Goal: Contribute content

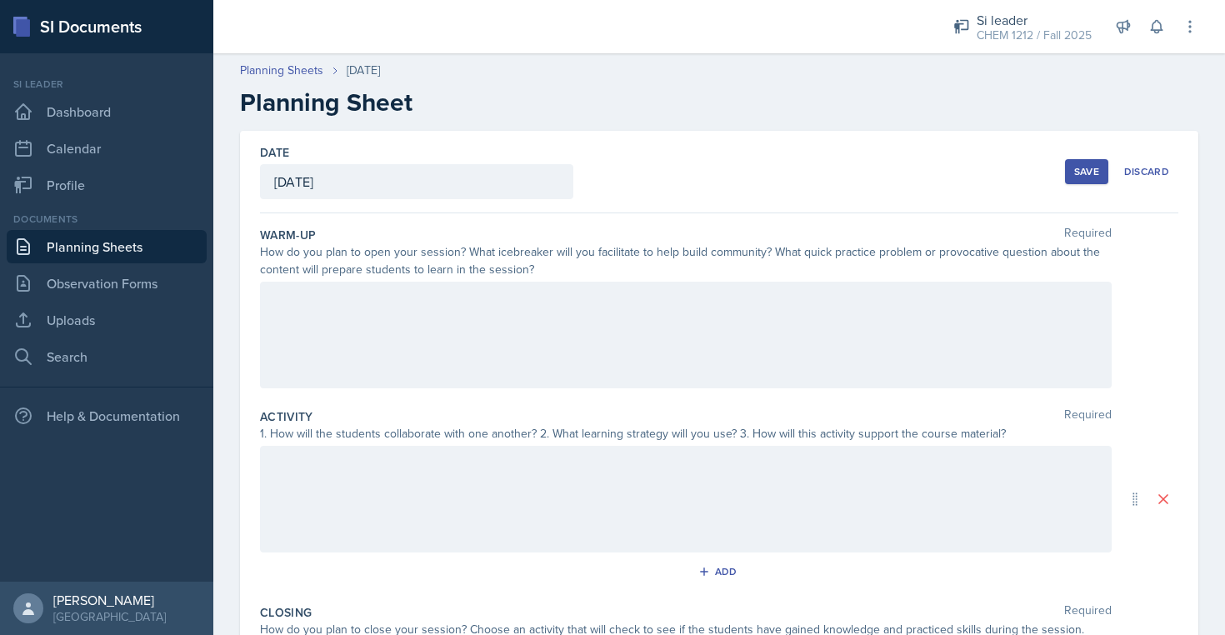
click at [580, 365] on div at bounding box center [686, 335] width 852 height 107
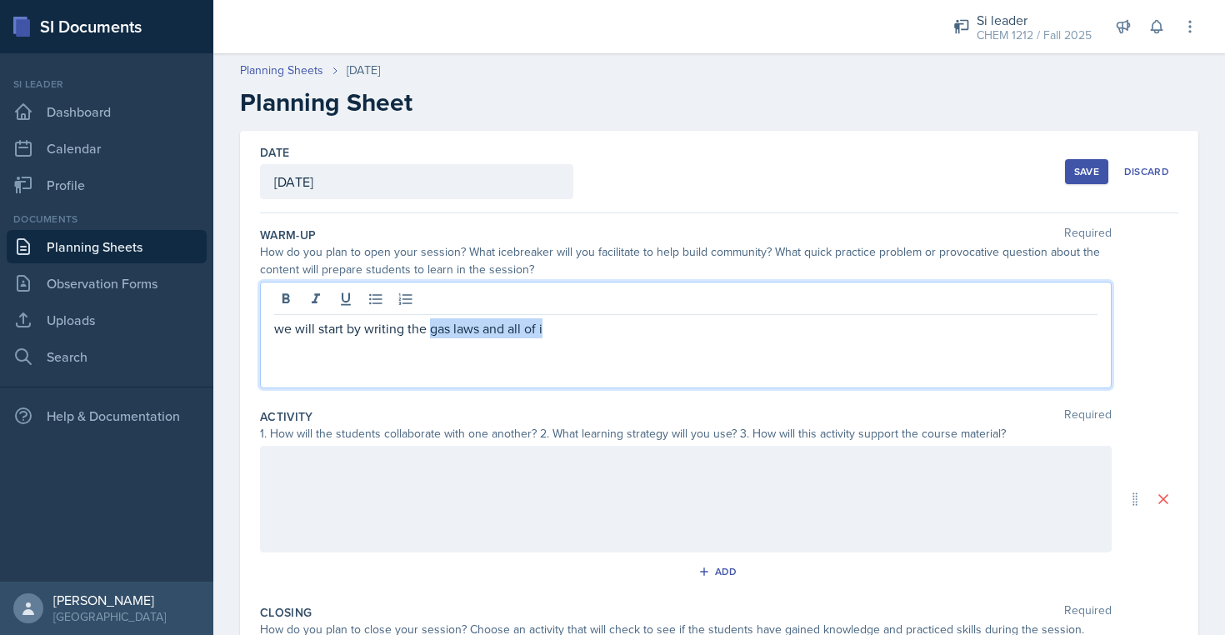
drag, startPoint x: 580, startPoint y: 365, endPoint x: 430, endPoint y: 325, distance: 155.2
click at [430, 325] on p "we will start by writing the gas laws and all of i" at bounding box center [685, 328] width 823 height 20
click at [515, 329] on p "we will start by writing the ideal gas laws and all of I" at bounding box center [685, 328] width 823 height 20
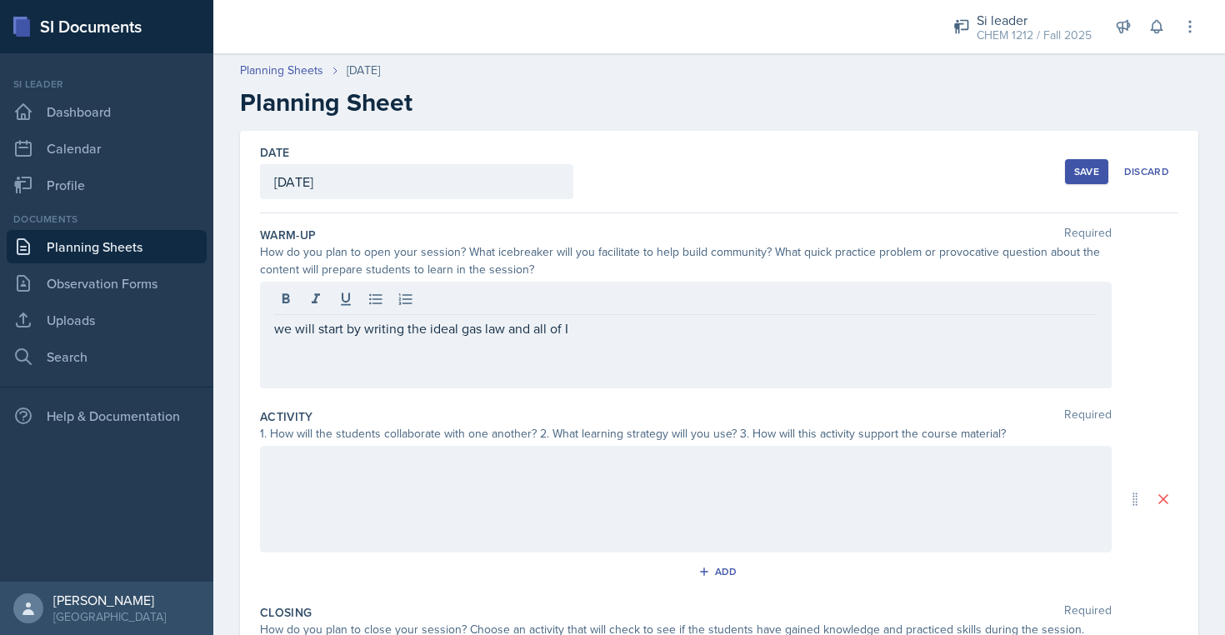
click at [618, 339] on div "we will start by writing the ideal gas law and all of I" at bounding box center [686, 335] width 852 height 107
click at [611, 317] on div "we will start by writing the ideal gas law and all of I" at bounding box center [686, 335] width 852 height 107
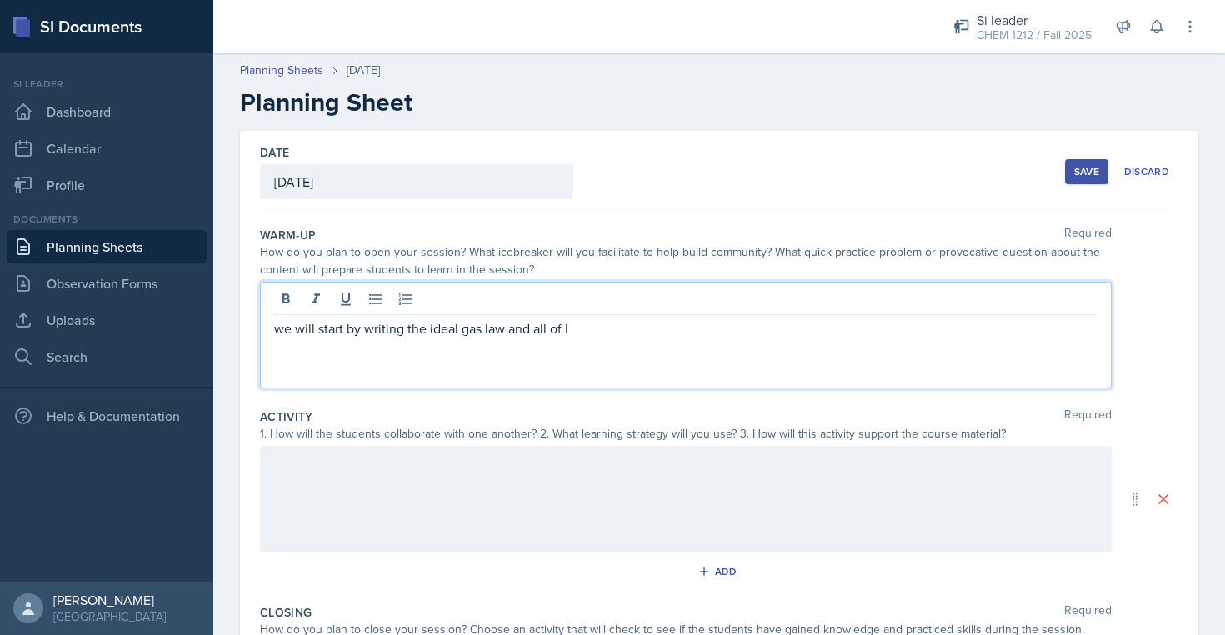
click at [590, 337] on p "we will start by writing the ideal gas law and all of I" at bounding box center [685, 328] width 823 height 20
drag, startPoint x: 933, startPoint y: 348, endPoint x: 952, endPoint y: 356, distance: 19.8
click at [952, 356] on div "we will start by writing the ideal gas law and all of its derivatives on the bo…" at bounding box center [686, 335] width 852 height 107
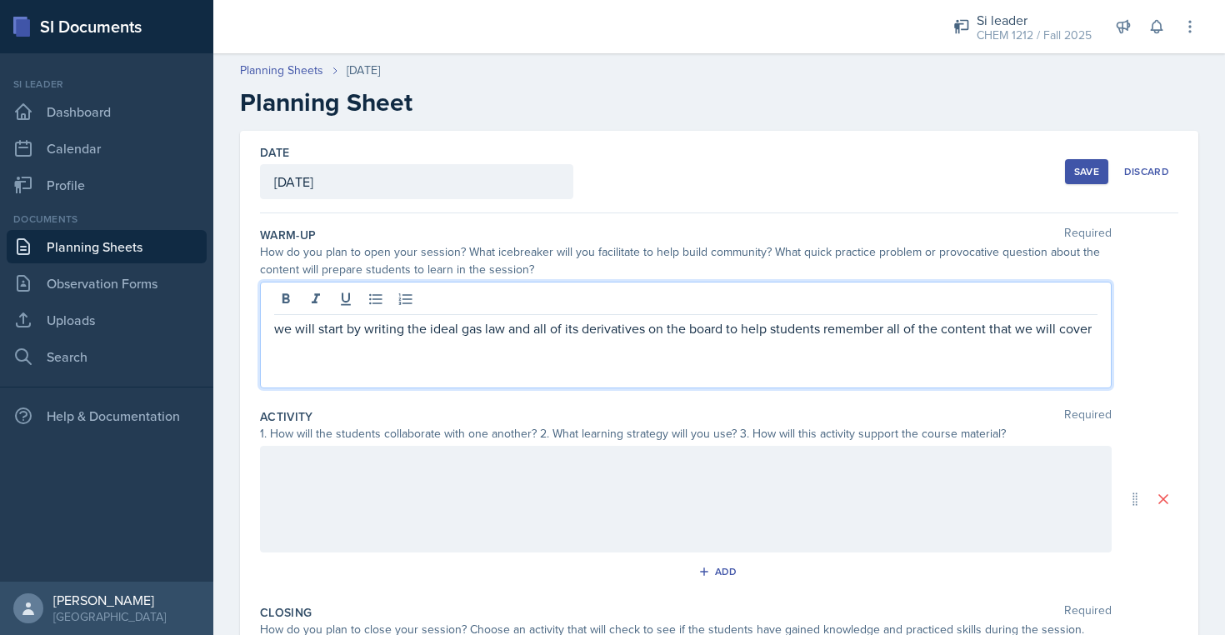
click at [813, 507] on div at bounding box center [686, 499] width 852 height 107
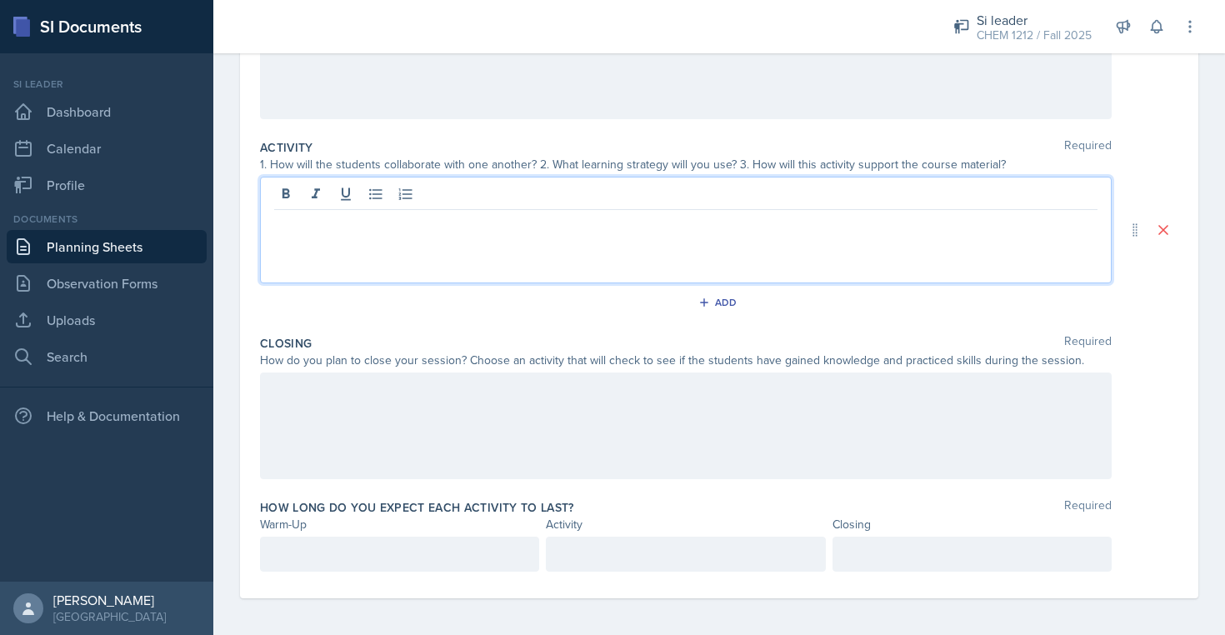
scroll to position [272, 0]
click at [569, 222] on p "students will be encouraged to work in groups or discuss" at bounding box center [692, 220] width 810 height 20
click at [703, 228] on p "students will be encouraged to work in groups and discuss" at bounding box center [692, 220] width 810 height 20
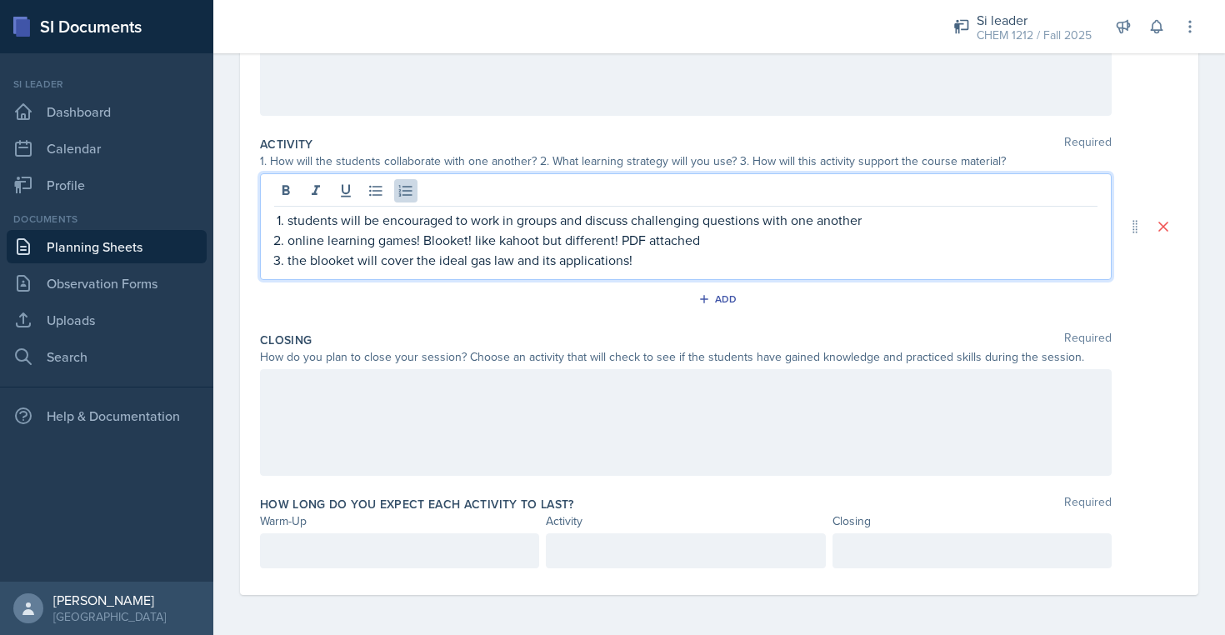
click at [662, 408] on div at bounding box center [686, 422] width 852 height 107
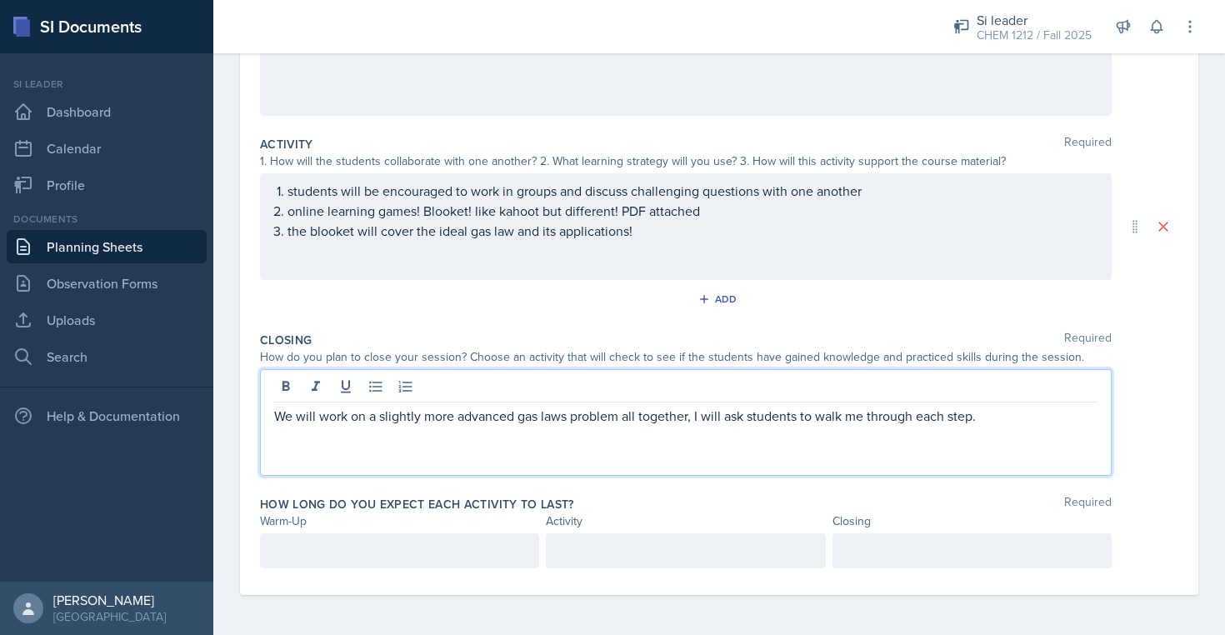
click at [462, 563] on div at bounding box center [399, 550] width 279 height 35
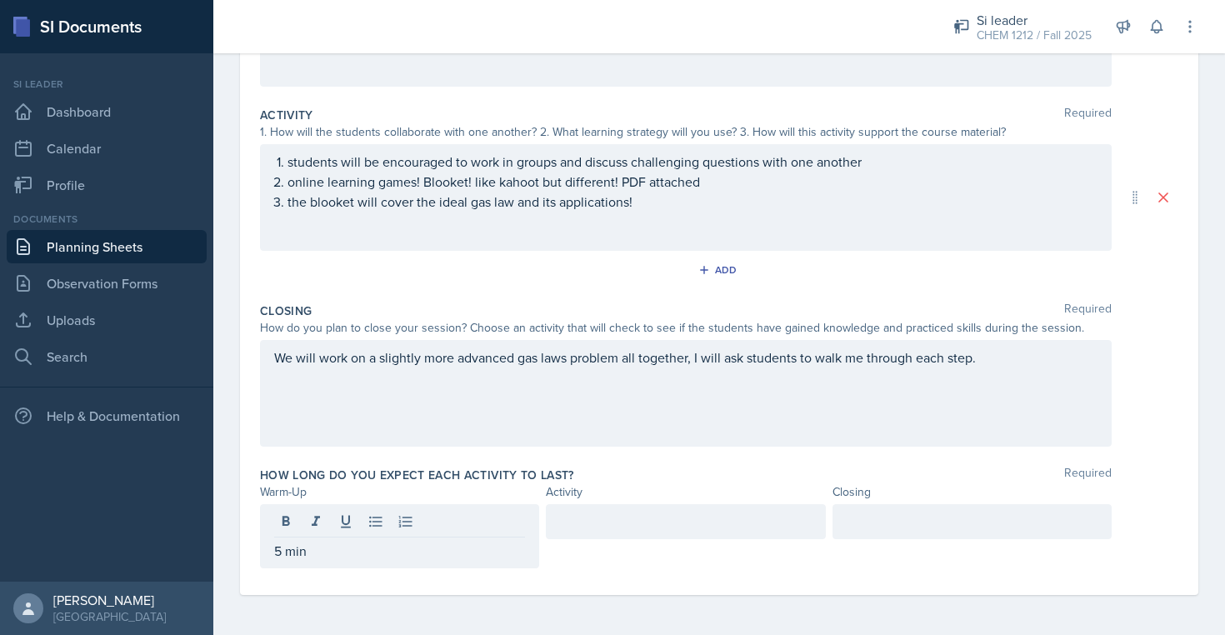
click at [1023, 536] on div at bounding box center [971, 521] width 279 height 35
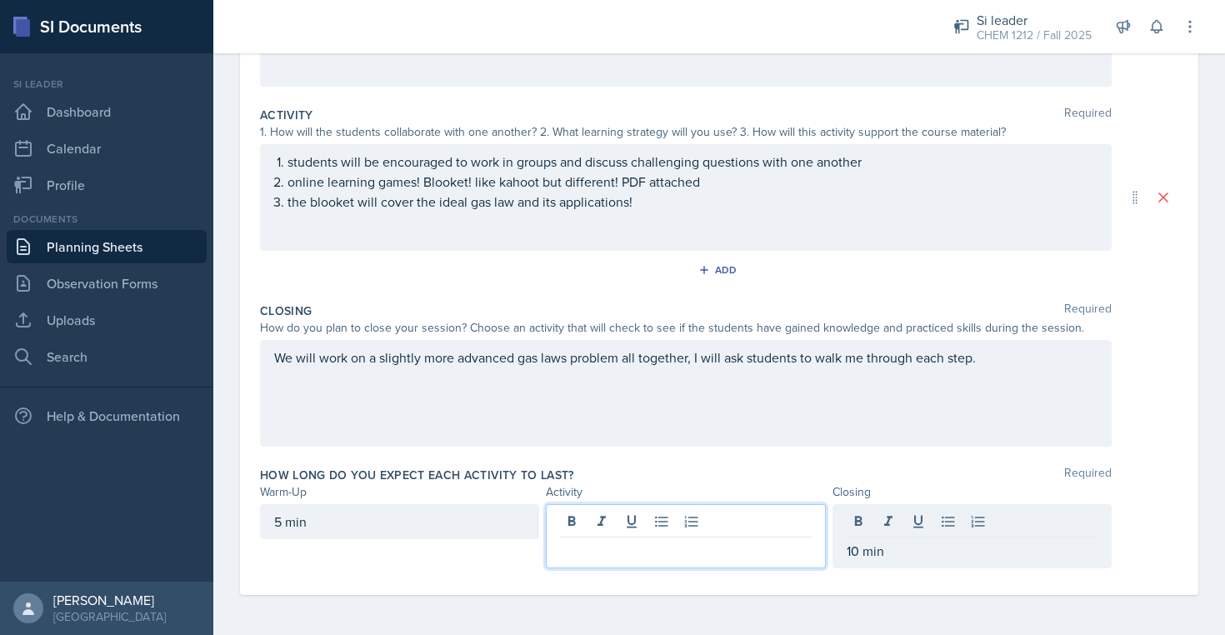
click at [757, 520] on div at bounding box center [685, 536] width 279 height 64
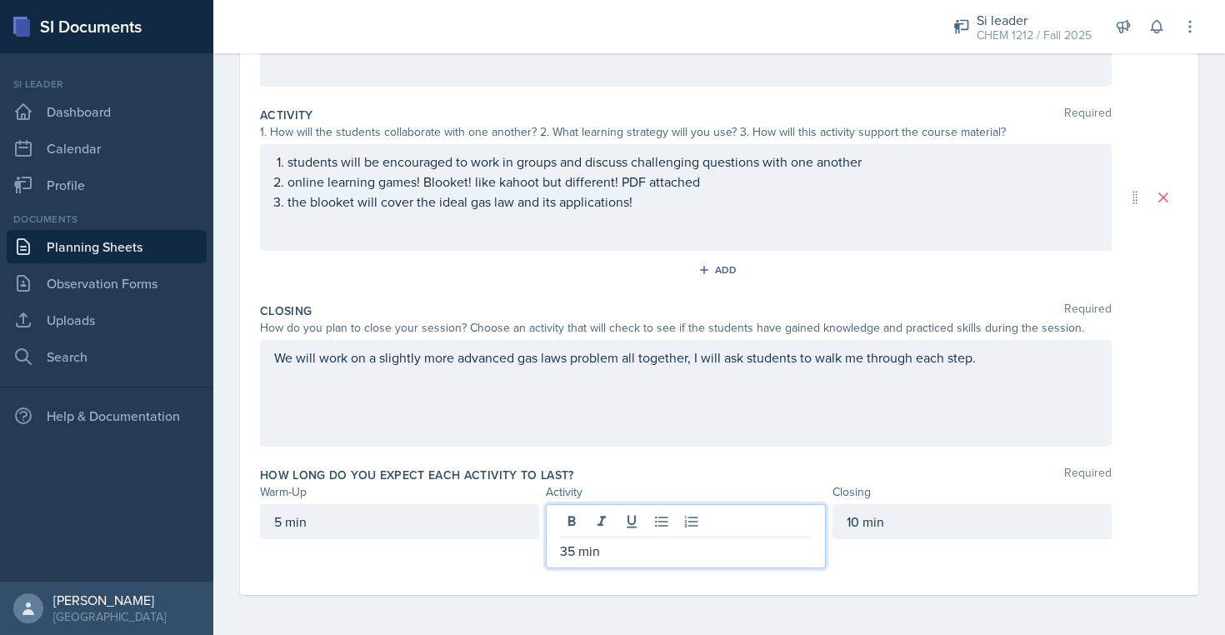
click at [738, 406] on div "We will work on a slightly more advanced gas laws problem all together, I will …" at bounding box center [686, 393] width 852 height 107
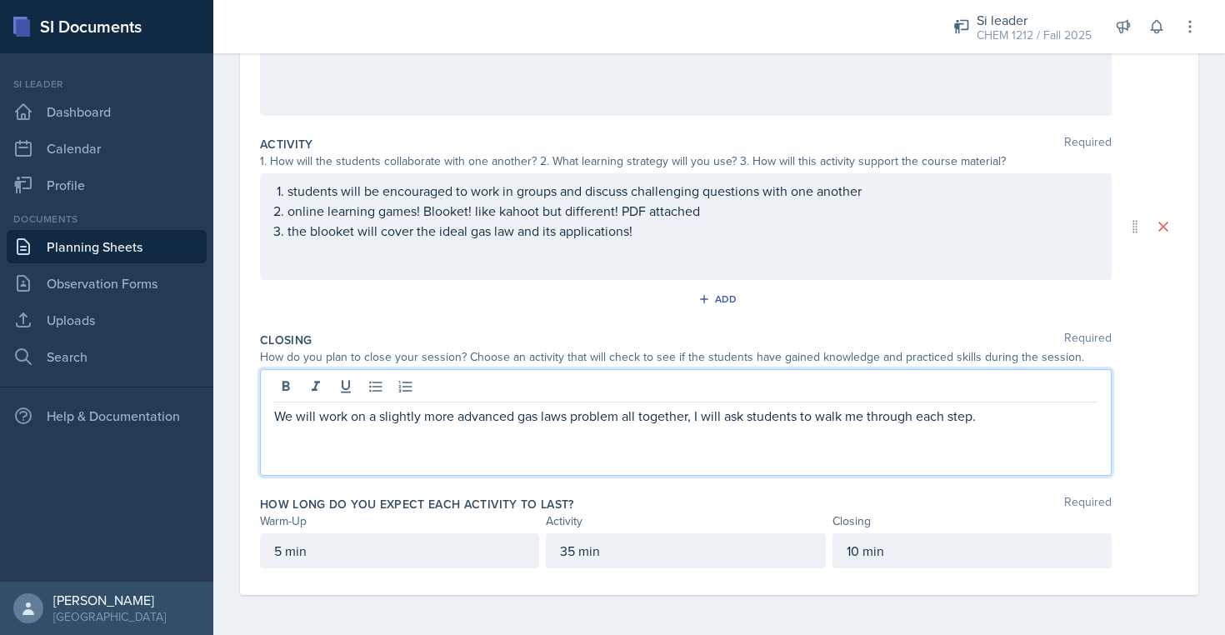
scroll to position [0, 0]
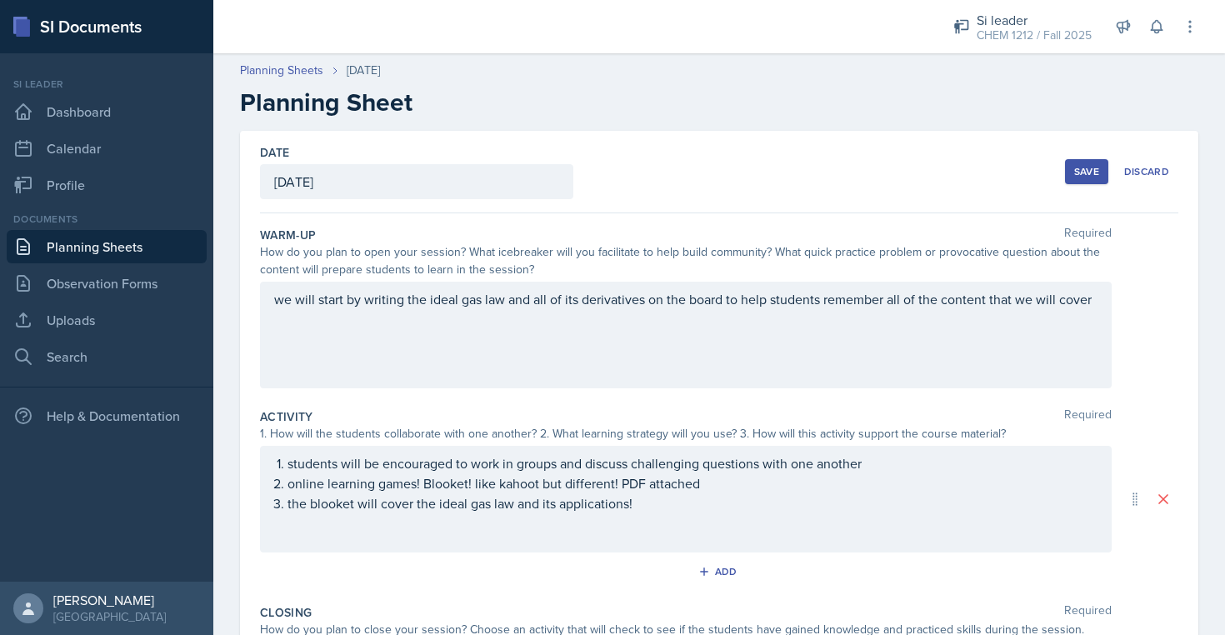
click at [1084, 159] on button "Save" at bounding box center [1086, 171] width 43 height 25
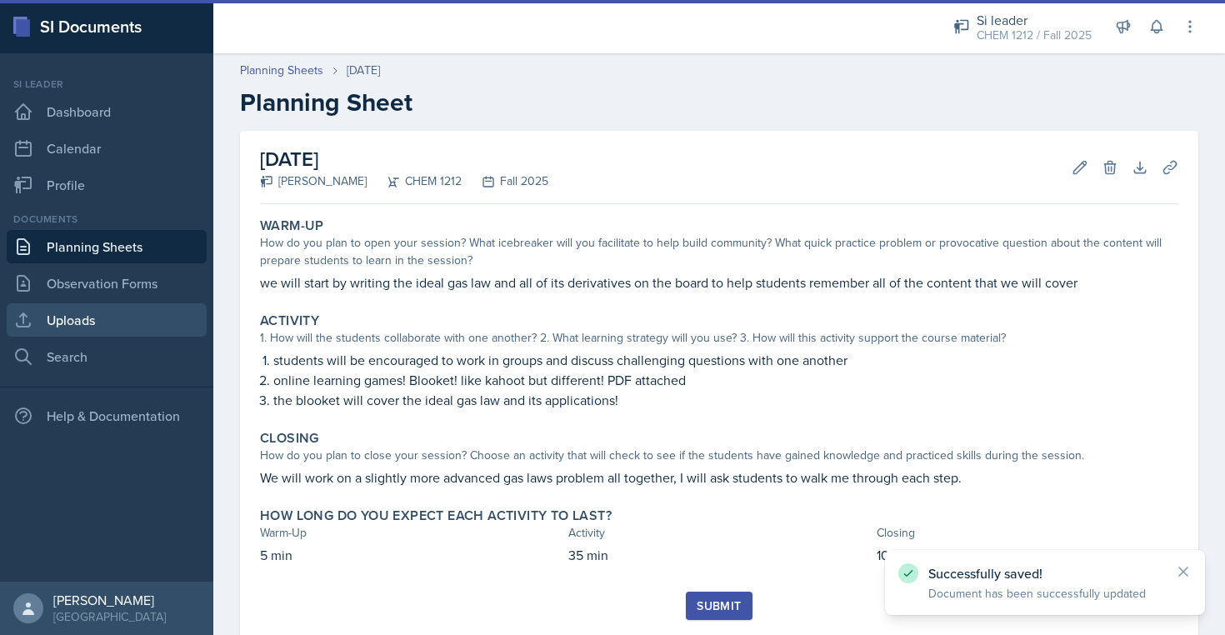
click at [122, 310] on link "Uploads" at bounding box center [107, 319] width 200 height 33
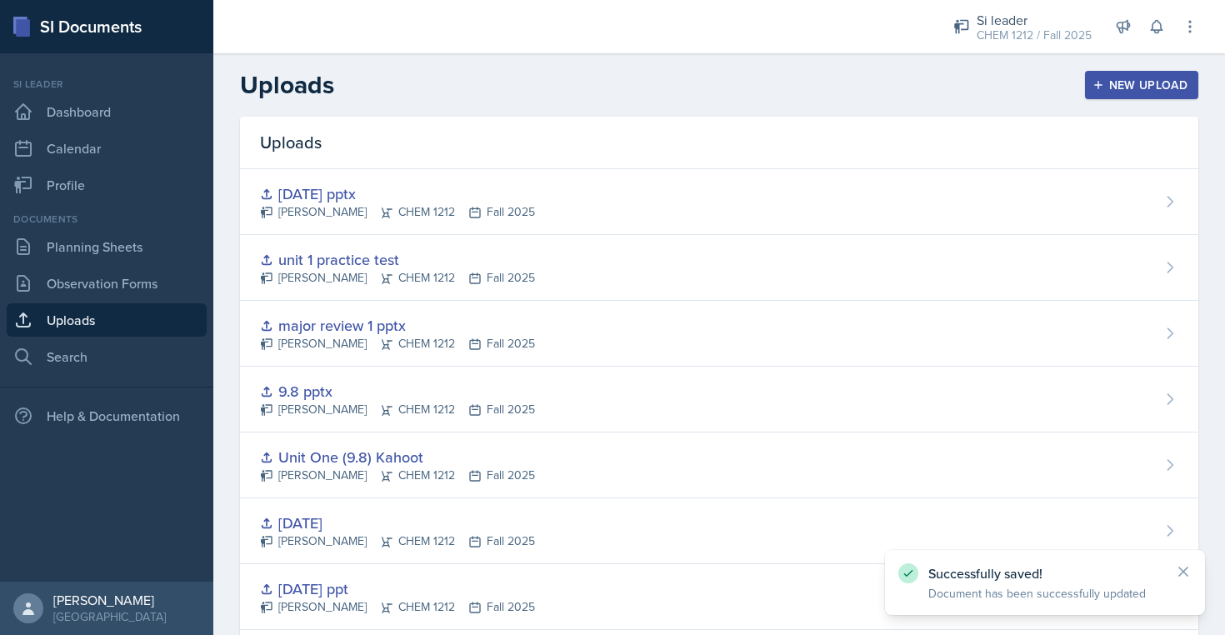
click at [1151, 92] on div "New Upload" at bounding box center [1142, 84] width 92 height 13
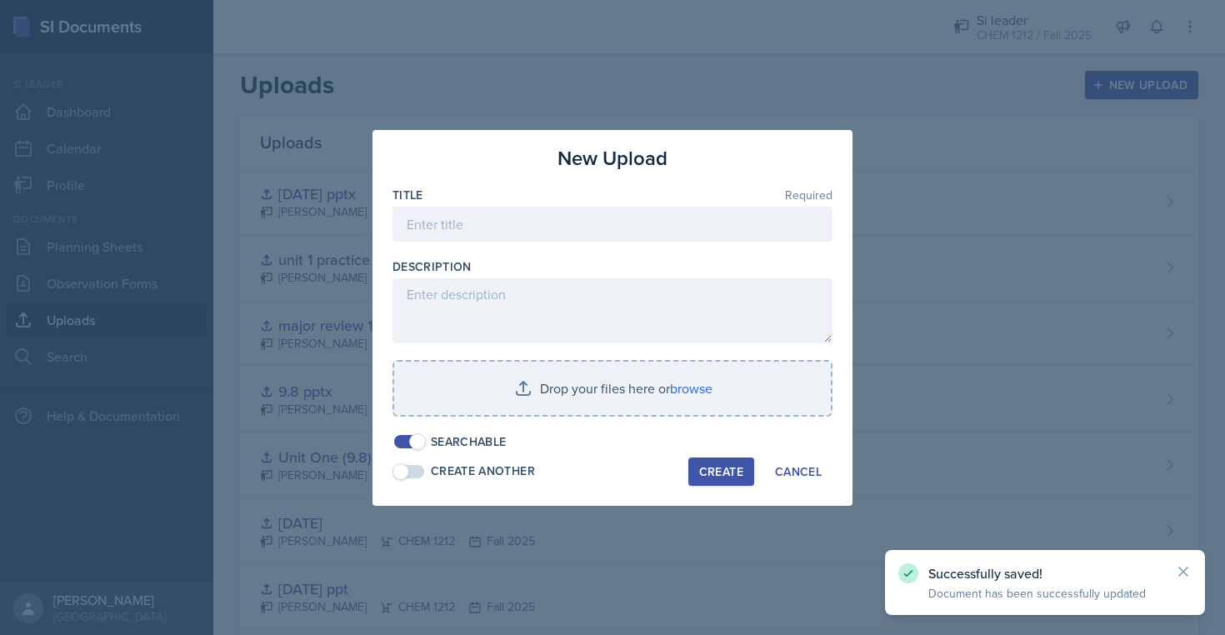
click at [576, 200] on div "Title Required" at bounding box center [612, 195] width 440 height 17
click at [579, 223] on input at bounding box center [612, 224] width 440 height 35
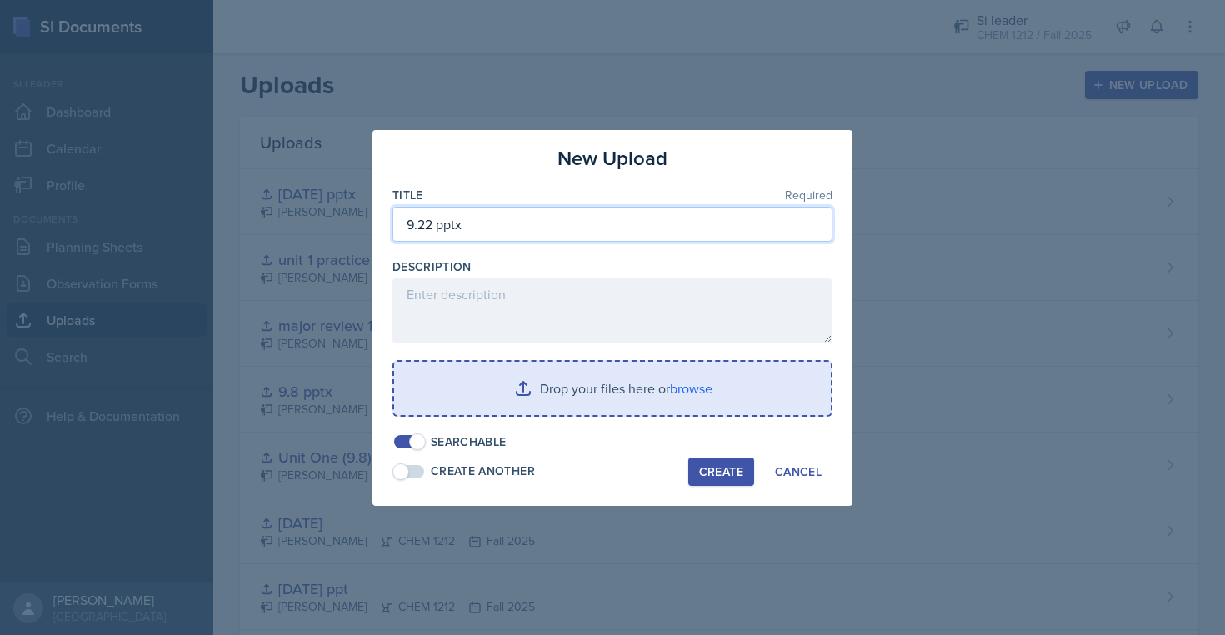
type input "9.22 pptx"
click at [548, 373] on input "file" at bounding box center [612, 388] width 437 height 53
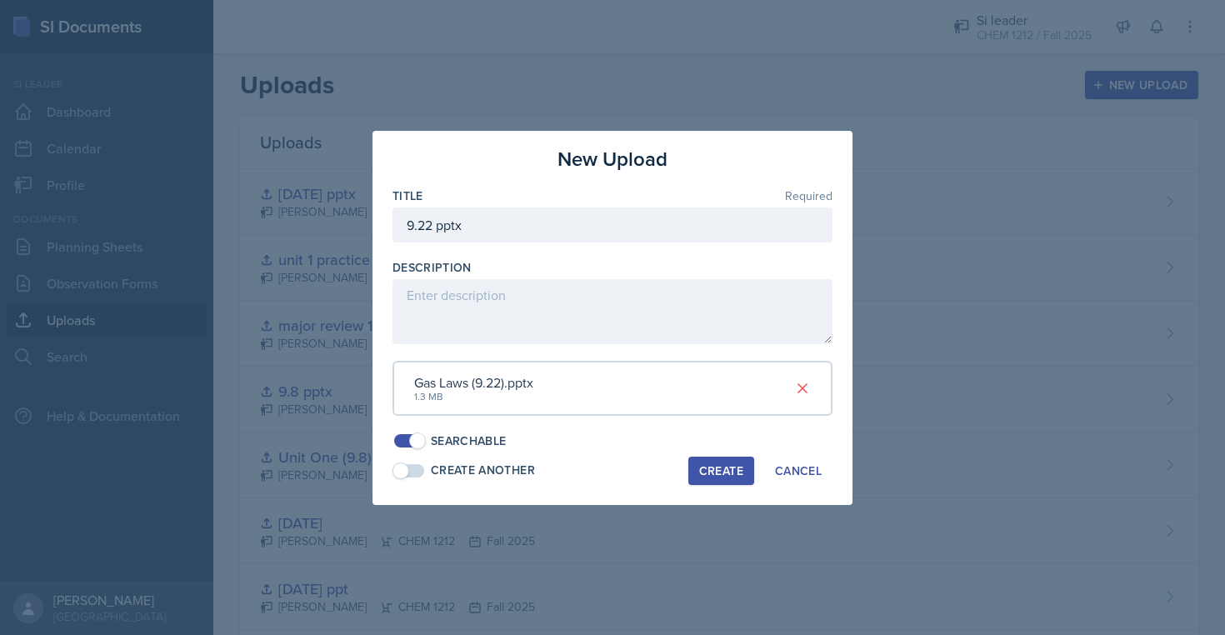
click at [719, 470] on div "Create" at bounding box center [721, 470] width 44 height 13
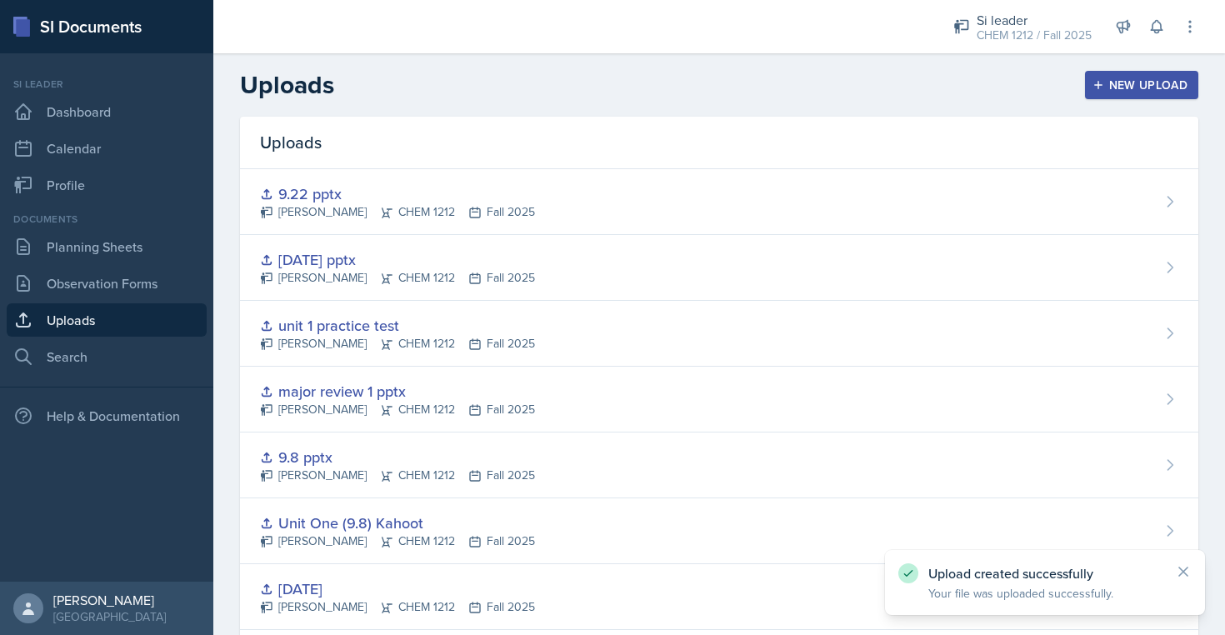
click at [1163, 89] on div "New Upload" at bounding box center [1142, 84] width 92 height 13
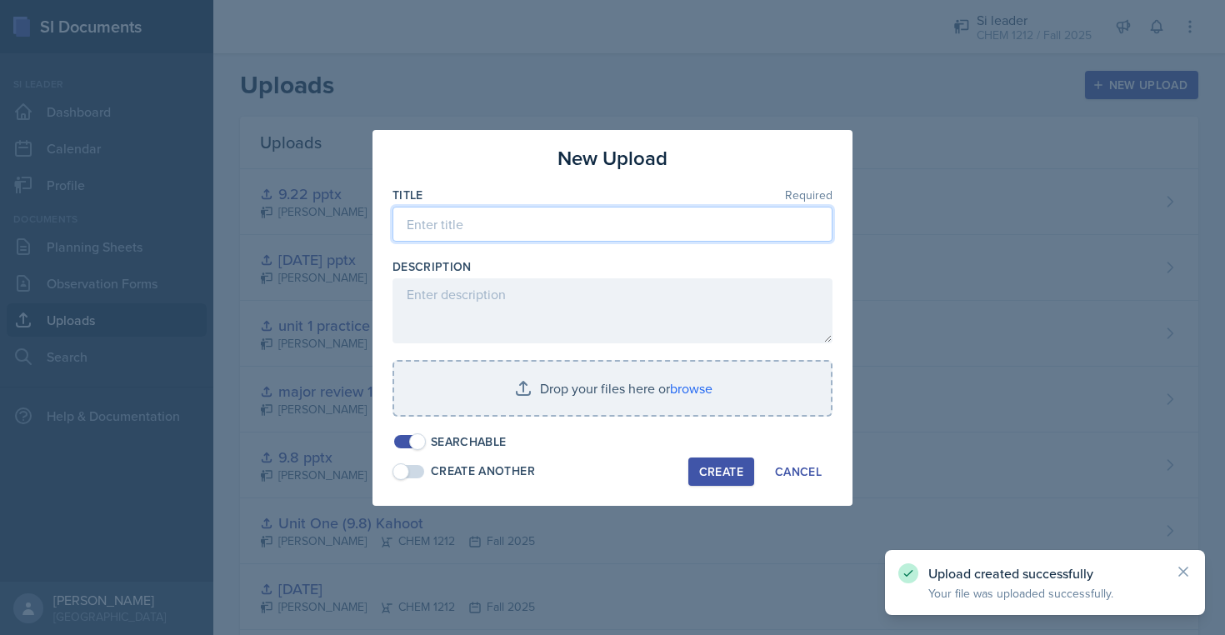
click at [654, 223] on input at bounding box center [612, 224] width 440 height 35
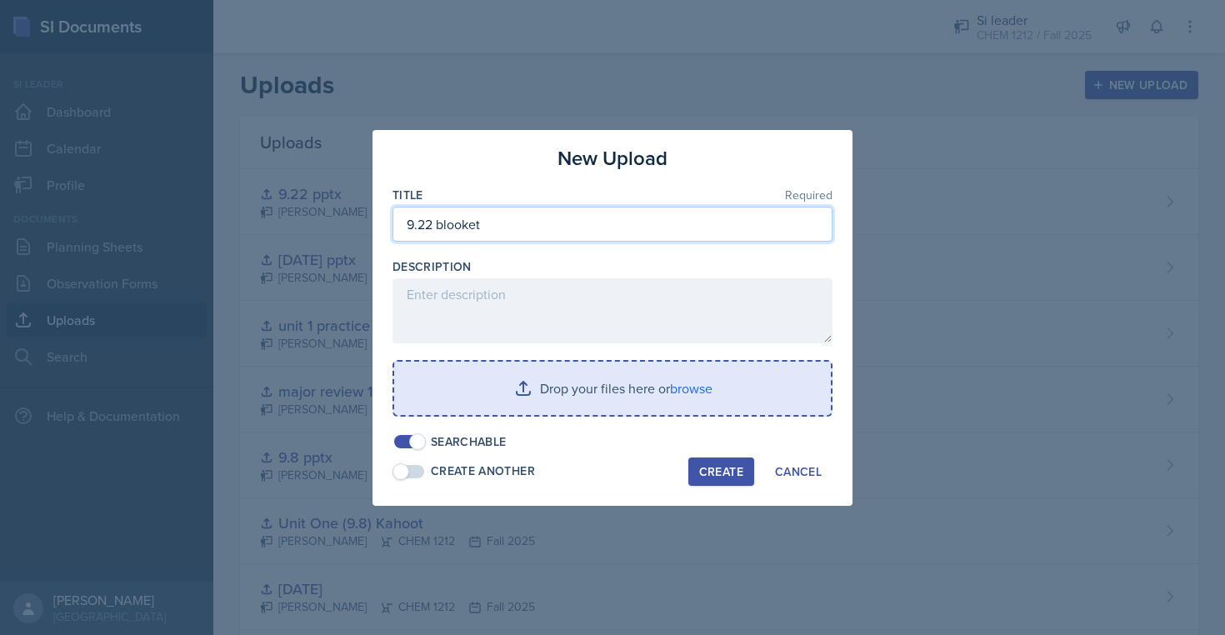
type input "9.22 blooket"
click at [569, 404] on input "file" at bounding box center [612, 388] width 437 height 53
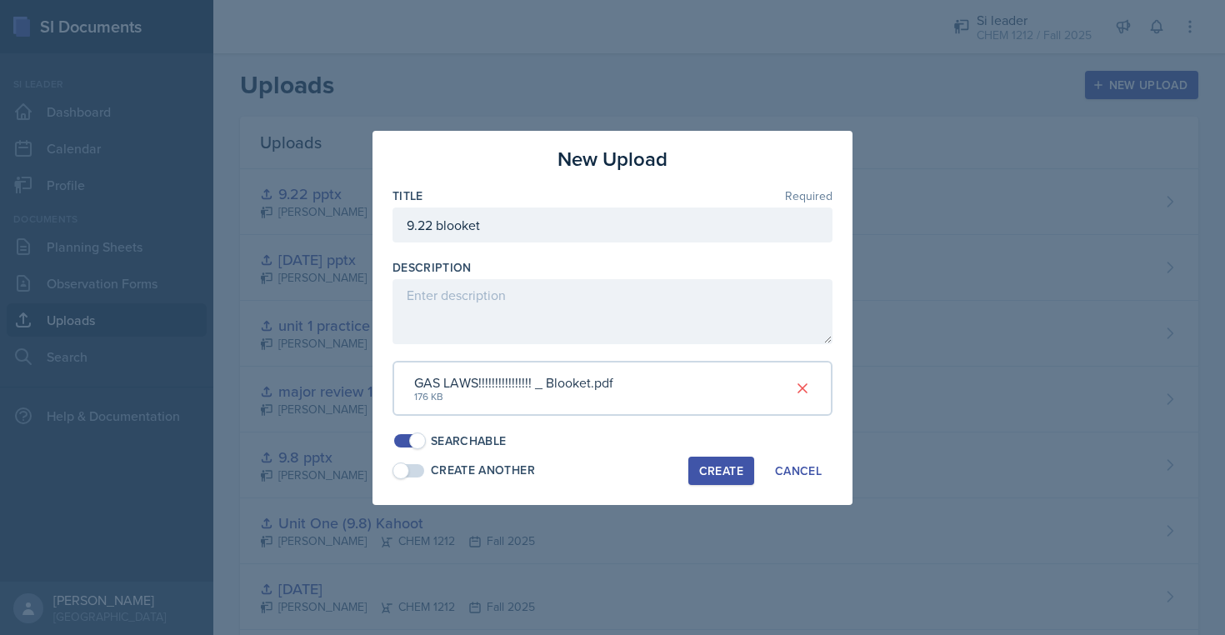
click at [731, 484] on button "Create" at bounding box center [721, 471] width 66 height 28
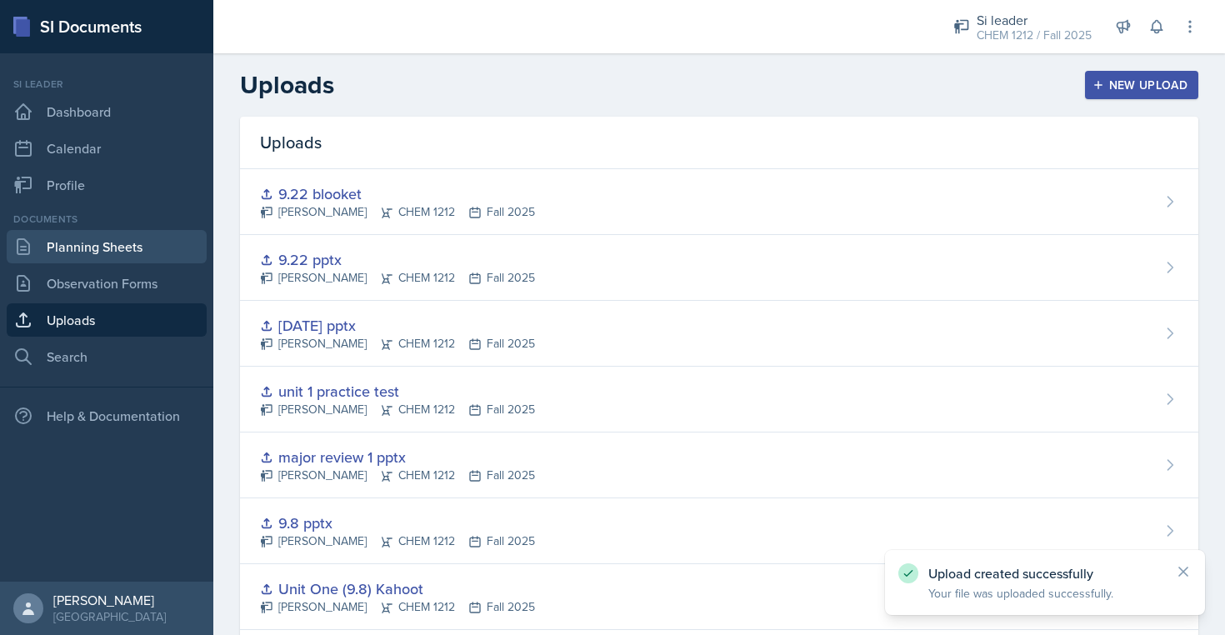
click at [120, 248] on link "Planning Sheets" at bounding box center [107, 246] width 200 height 33
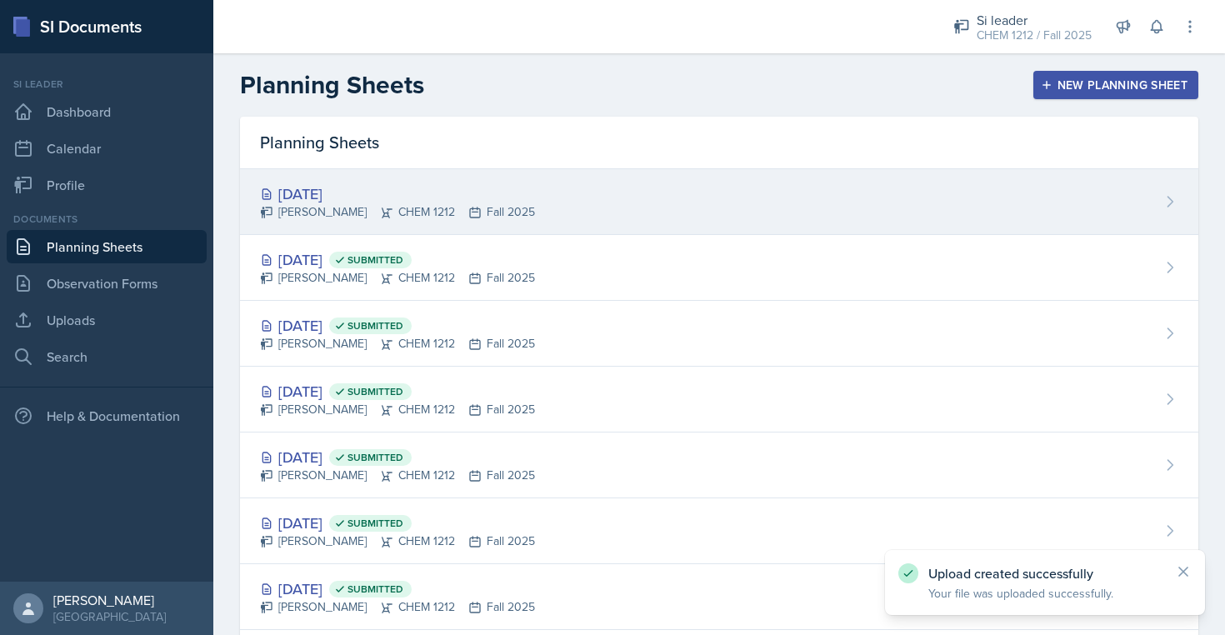
click at [604, 208] on div "[DATE] [PERSON_NAME] CHEM 1212 Fall 2025" at bounding box center [719, 202] width 958 height 66
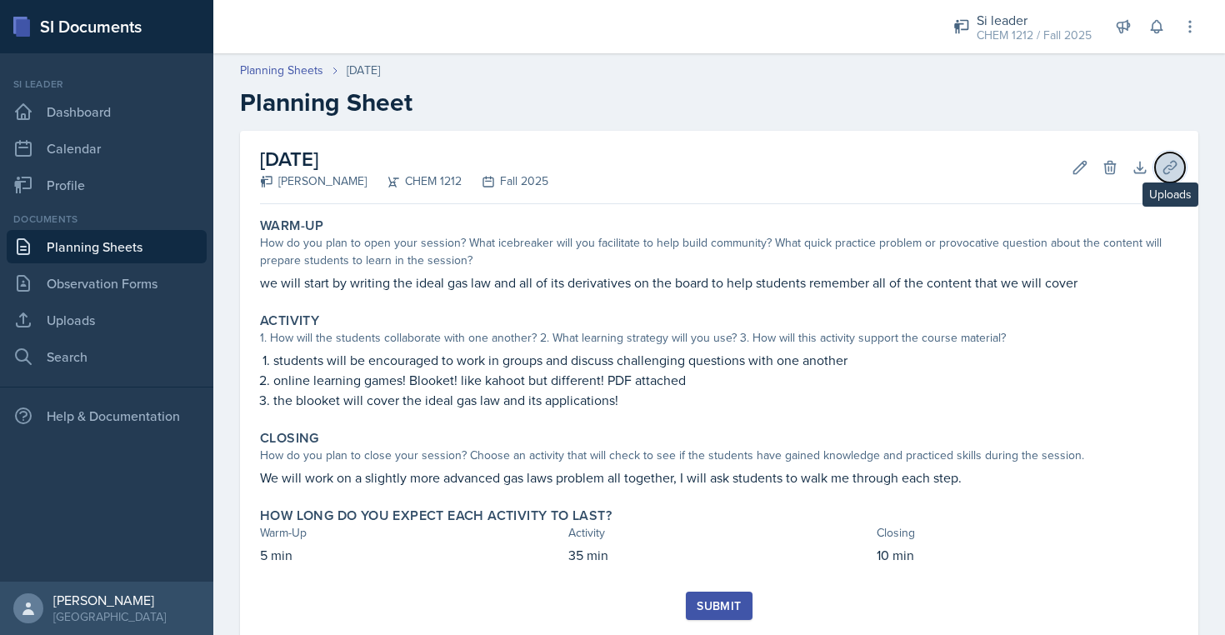
click at [1161, 162] on icon at bounding box center [1169, 167] width 17 height 17
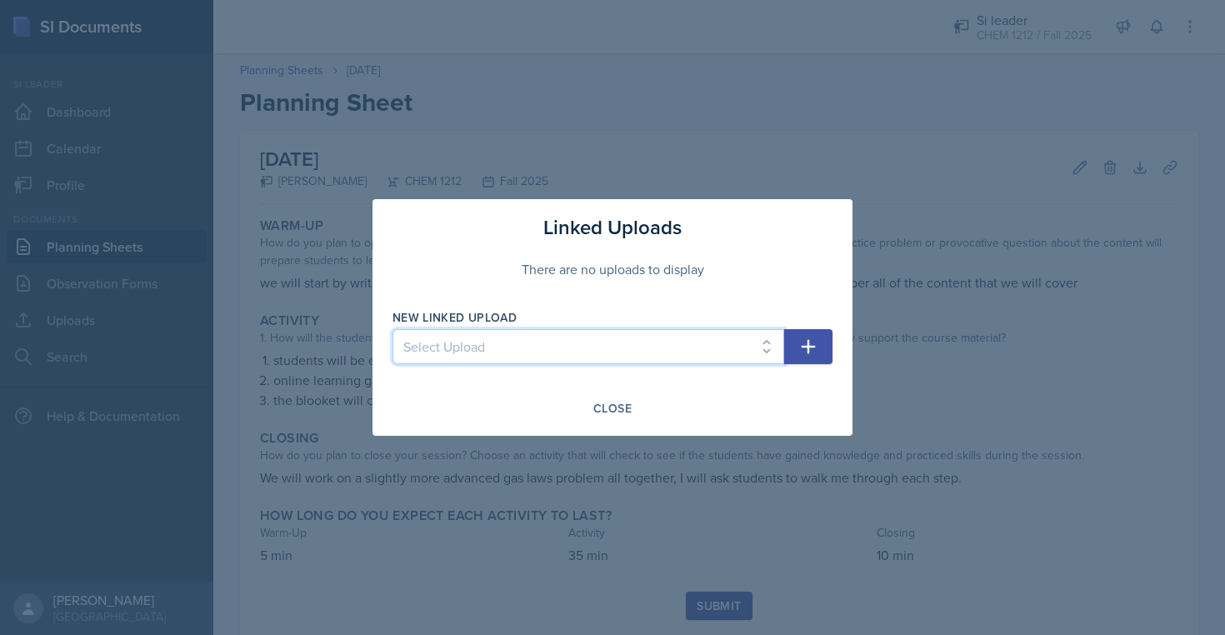
click at [540, 343] on select "Select Upload [DATE] ppt [DATE] relay qs [DATE] ppt [DATE] Unit One (9.8) Kahoo…" at bounding box center [588, 346] width 392 height 35
select select "a88c04d9-32f9-4b51-890d-9efe36e6ad1e"
click at [797, 353] on button "button" at bounding box center [808, 346] width 48 height 35
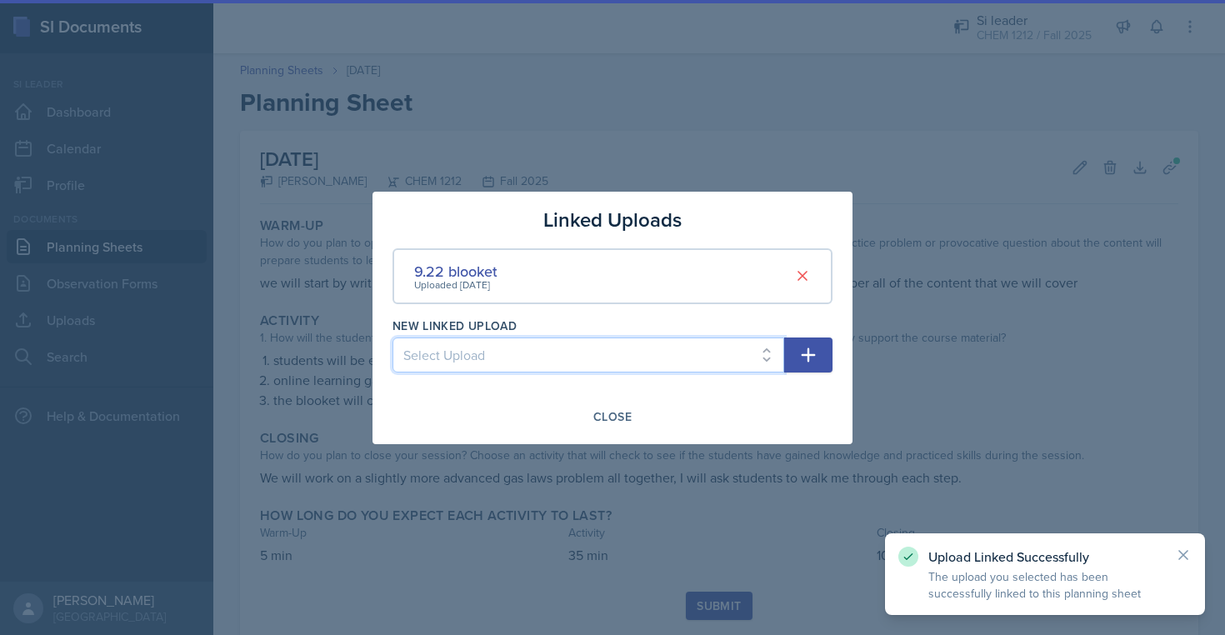
click at [735, 353] on select "Select Upload [DATE] ppt [DATE] relay qs [DATE] ppt [DATE] Unit One (9.8) Kahoo…" at bounding box center [588, 354] width 392 height 35
select select "f0a7e991-cbc7-4357-bd47-30e7846e772c"
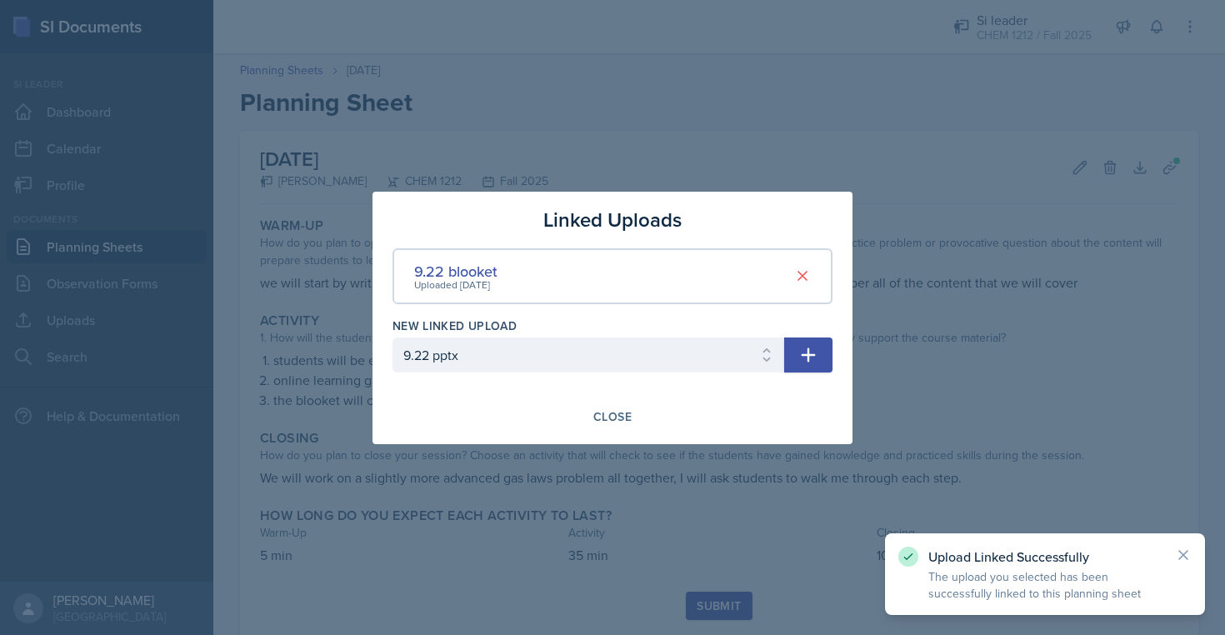
click at [811, 349] on icon "button" at bounding box center [808, 355] width 20 height 20
select select
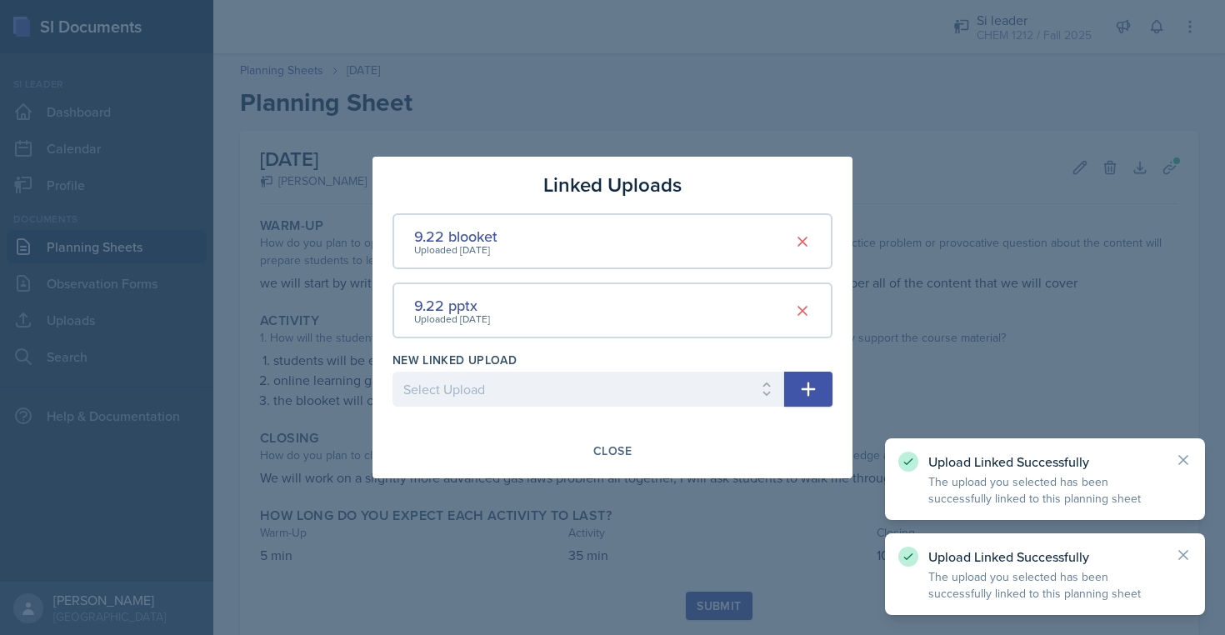
click at [617, 477] on div "Linked Uploads 9.22 blooket Uploaded [DATE] 9.22 pptx Uploaded [DATE] New Linke…" at bounding box center [612, 318] width 480 height 322
click at [617, 451] on div "Close" at bounding box center [612, 450] width 38 height 13
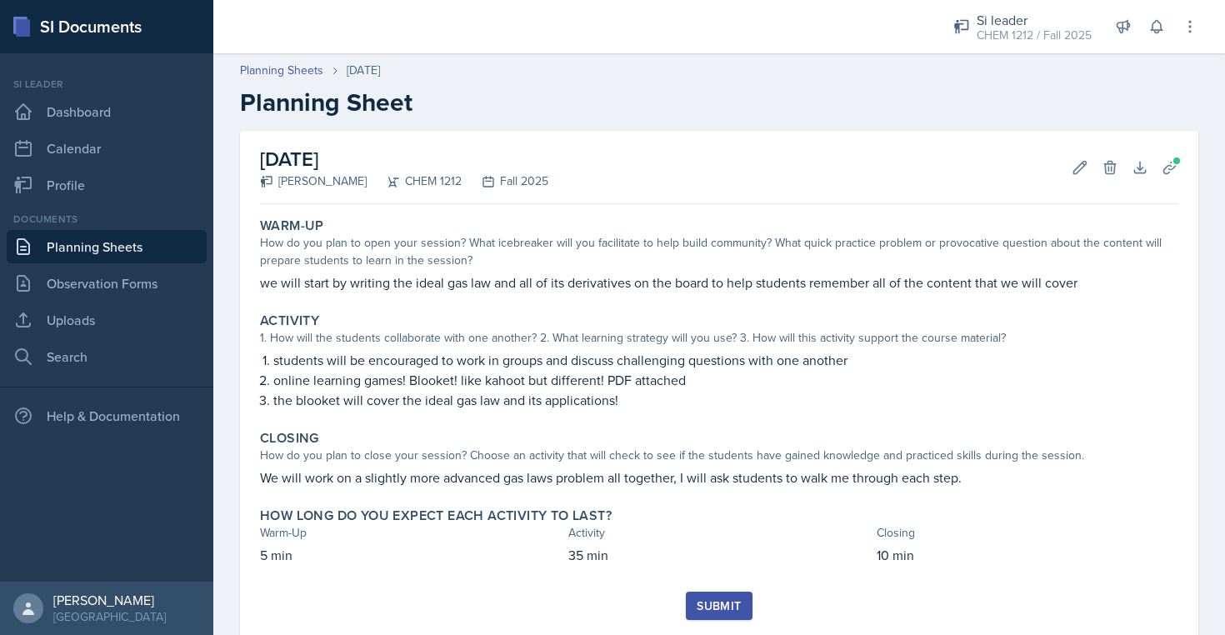
click at [722, 614] on button "Submit" at bounding box center [719, 606] width 66 height 28
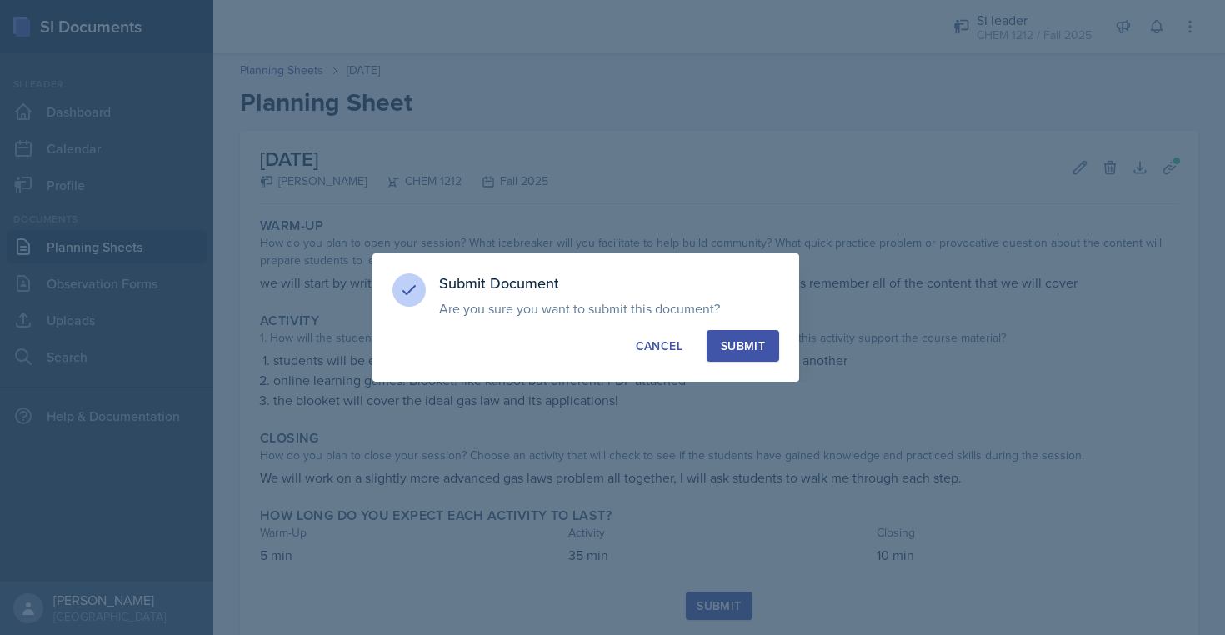
click at [748, 355] on button "Submit" at bounding box center [743, 346] width 72 height 32
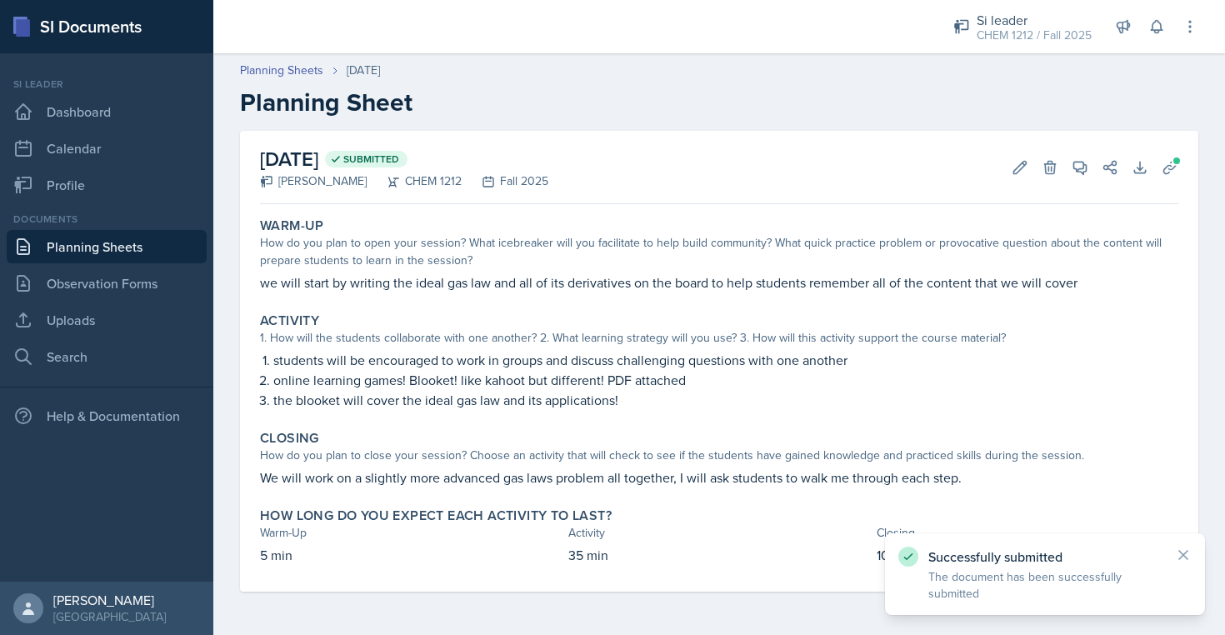
click at [85, 261] on link "Planning Sheets" at bounding box center [107, 246] width 200 height 33
